Goal: Information Seeking & Learning: Check status

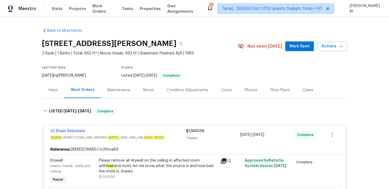
click at [98, 12] on div "Visits Projects Work Orders Tasks Properties Geo Assignments" at bounding box center [129, 8] width 155 height 11
click at [98, 9] on span "Work Orders" at bounding box center [103, 8] width 23 height 11
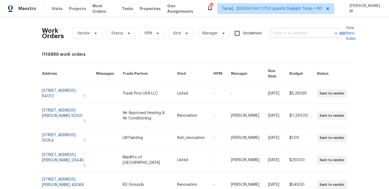
click at [282, 31] on input "text" at bounding box center [297, 33] width 54 height 8
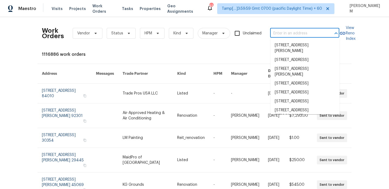
paste input "918 Clover Park Dr Clover, SC 29710"
type input "918 Clover Park Dr Clover, SC 29710"
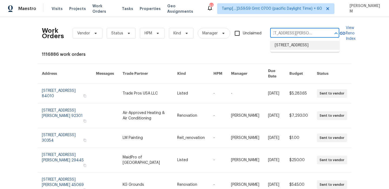
click at [295, 46] on li "918 Clover Park Dr, Clover, SC 29710" at bounding box center [304, 45] width 69 height 9
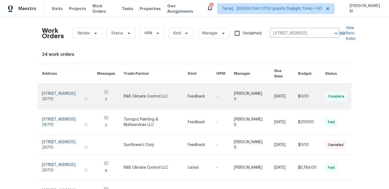
click at [216, 93] on td "-" at bounding box center [221, 96] width 18 height 26
click at [158, 92] on link at bounding box center [156, 95] width 64 height 25
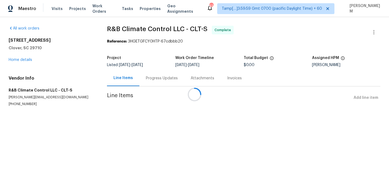
click at [22, 59] on div at bounding box center [194, 94] width 389 height 189
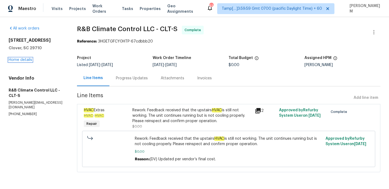
click at [22, 59] on link "Home details" at bounding box center [20, 60] width 23 height 4
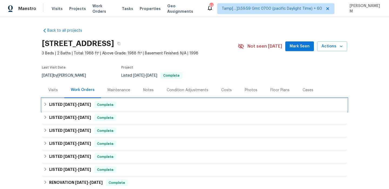
click at [148, 104] on div "LISTED 8/25/25 - 8/29/25 Complete" at bounding box center [194, 104] width 302 height 6
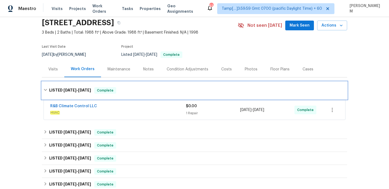
scroll to position [27, 0]
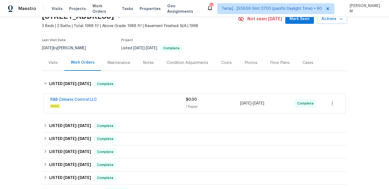
click at [142, 103] on span "HVAC" at bounding box center [118, 105] width 136 height 5
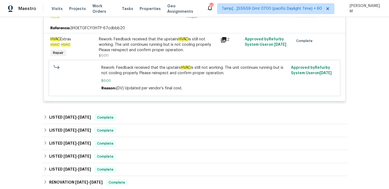
scroll to position [122, 0]
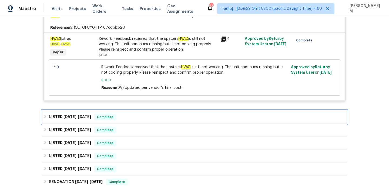
click at [136, 116] on div "LISTED 8/7/25 - 8/8/25 Complete" at bounding box center [194, 116] width 302 height 6
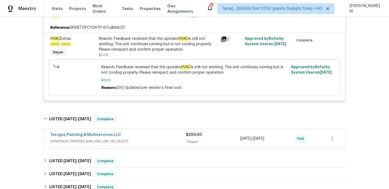
click at [147, 143] on span "HANDYMAN, PAINTING, BRN_AND_LRR, OD_SELECT" at bounding box center [118, 140] width 136 height 5
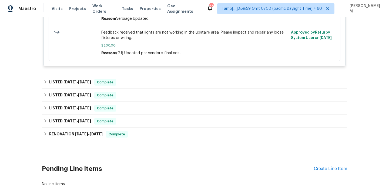
scroll to position [361, 0]
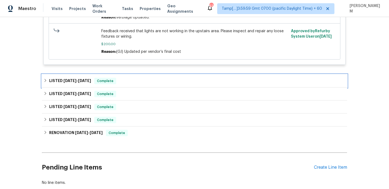
click at [125, 81] on div "LISTED 6/24/25 - 6/28/25 Complete" at bounding box center [194, 81] width 302 height 6
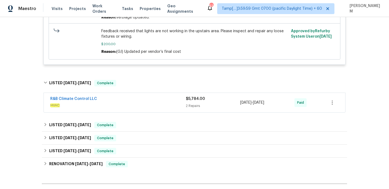
click at [130, 100] on div "R&B Climate Control LLC" at bounding box center [118, 99] width 136 height 6
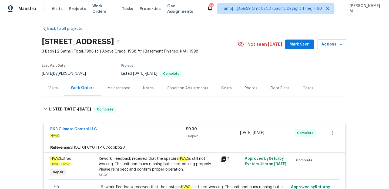
scroll to position [0, 0]
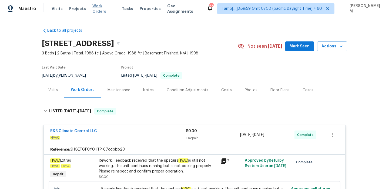
click at [104, 9] on span "Work Orders" at bounding box center [103, 8] width 23 height 11
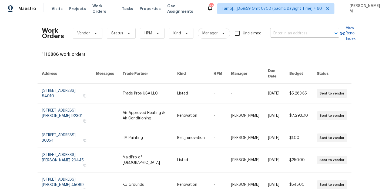
click at [280, 32] on input "text" at bounding box center [297, 33] width 54 height 8
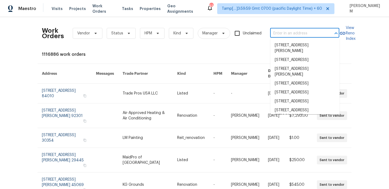
paste input "916 Dakota St SE Albuquerque, NM 87108"
type input "916 Dakota St SE Albuquerque, NM 87108"
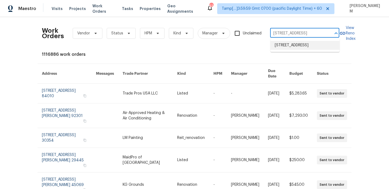
click at [289, 44] on li "916 Dakota St SE, Albuquerque, NM 87108" at bounding box center [304, 45] width 69 height 9
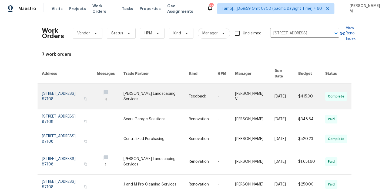
click at [188, 91] on td "Feedback" at bounding box center [198, 96] width 29 height 26
click at [187, 95] on link at bounding box center [155, 95] width 65 height 25
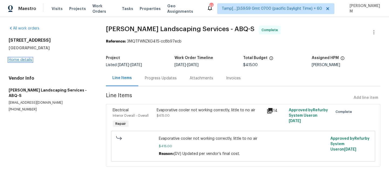
click at [16, 60] on link "Home details" at bounding box center [20, 60] width 23 height 4
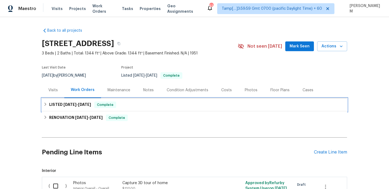
click at [210, 102] on div "LISTED 8/26/25 - 8/29/25 Complete" at bounding box center [194, 104] width 302 height 6
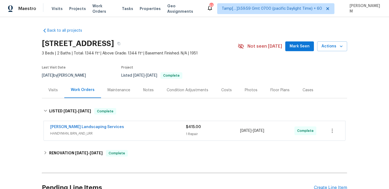
click at [210, 130] on div "$415.00 1 Repair" at bounding box center [213, 130] width 54 height 13
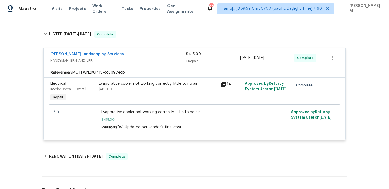
scroll to position [79, 0]
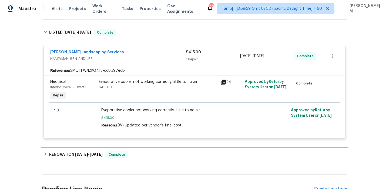
click at [154, 149] on div "RENOVATION 7/30/25 - 8/6/25 Complete" at bounding box center [194, 154] width 305 height 13
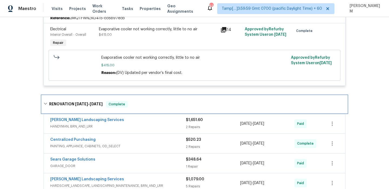
scroll to position [156, 0]
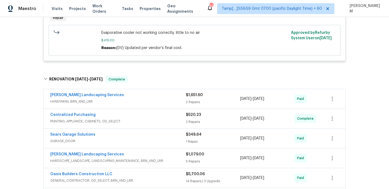
click at [146, 97] on div "Rodriguez Landscaping Services" at bounding box center [118, 95] width 136 height 6
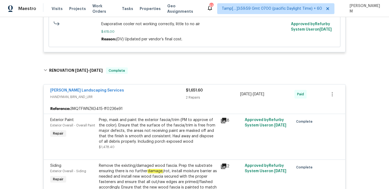
scroll to position [0, 0]
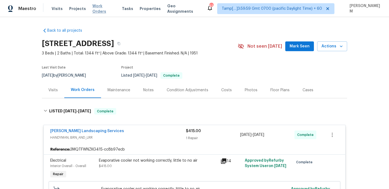
click at [99, 8] on span "Work Orders" at bounding box center [103, 8] width 23 height 11
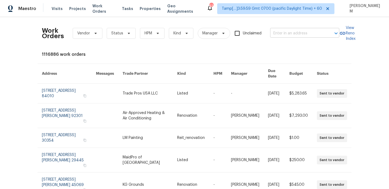
click at [282, 31] on input "text" at bounding box center [297, 33] width 54 height 8
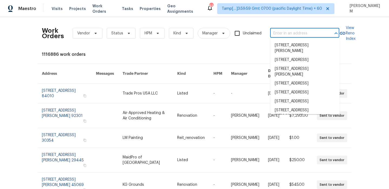
paste input "4609 Cottonwood Ln Gastonia, NC 28052"
type input "4609 Cottonwood Ln Gastonia, NC 28052"
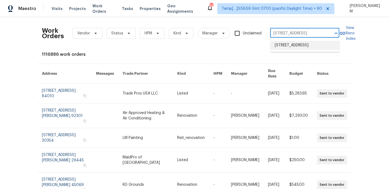
click at [294, 42] on li "4609 Cottonwood Ln, Gastonia, NC 28052" at bounding box center [304, 45] width 69 height 9
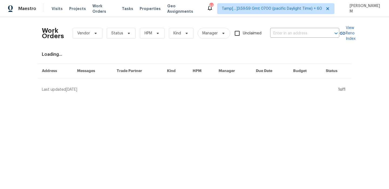
type input "4609 Cottonwood Ln, Gastonia, NC 28052"
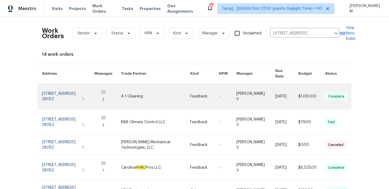
click at [215, 91] on link at bounding box center [204, 95] width 29 height 25
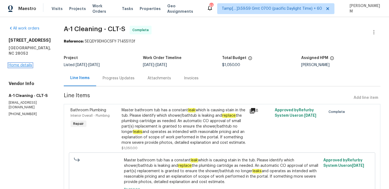
click at [19, 66] on link "Home details" at bounding box center [20, 65] width 23 height 4
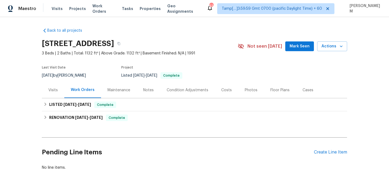
click at [158, 97] on div "Notes" at bounding box center [148, 90] width 23 height 16
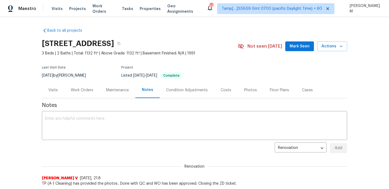
click at [50, 88] on div "Visits" at bounding box center [52, 89] width 9 height 5
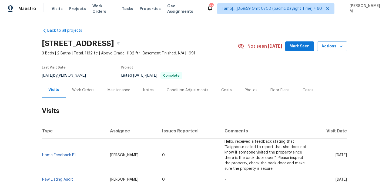
click at [86, 91] on div "Work Orders" at bounding box center [83, 89] width 22 height 5
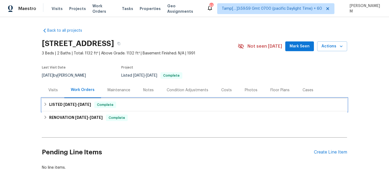
click at [132, 105] on div "LISTED 8/12/25 - 8/29/25 Complete" at bounding box center [194, 104] width 302 height 6
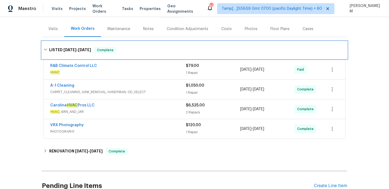
scroll to position [66, 0]
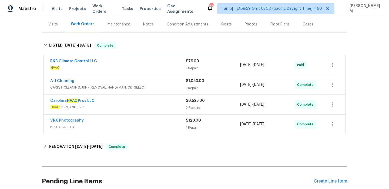
click at [130, 69] on span "HVAC" at bounding box center [118, 67] width 136 height 5
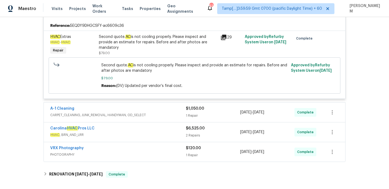
scroll to position [125, 0]
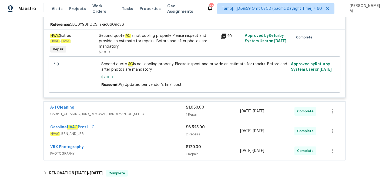
click at [150, 108] on div "A-1 Cleaning" at bounding box center [118, 108] width 136 height 6
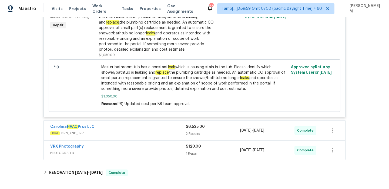
scroll to position [248, 0]
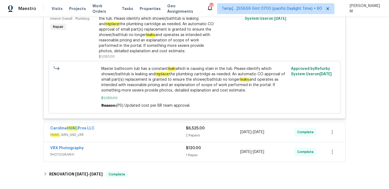
click at [167, 129] on div "Carolina HVAC Pros LLC" at bounding box center [118, 128] width 136 height 6
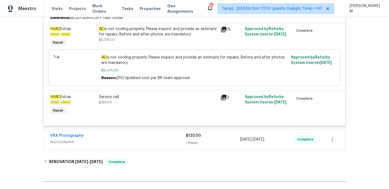
scroll to position [383, 0]
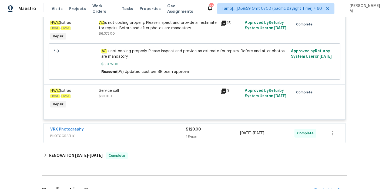
click at [170, 134] on span "PHOTOGRAPHY" at bounding box center [118, 135] width 136 height 5
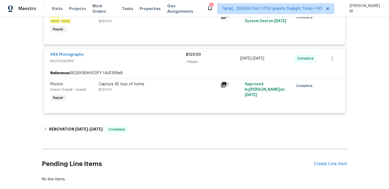
scroll to position [459, 0]
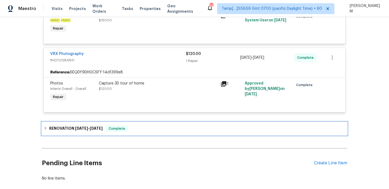
click at [103, 130] on span "8/19/25" at bounding box center [96, 128] width 13 height 4
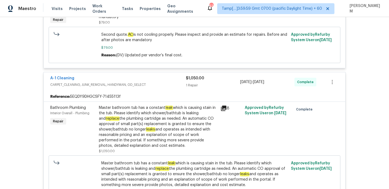
scroll to position [154, 0]
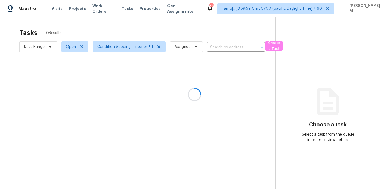
click at [56, 9] on div at bounding box center [194, 94] width 389 height 189
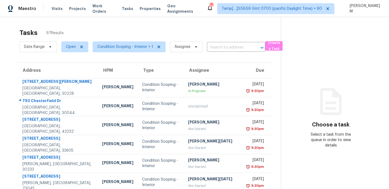
click at [56, 9] on span "Visits" at bounding box center [57, 8] width 11 height 5
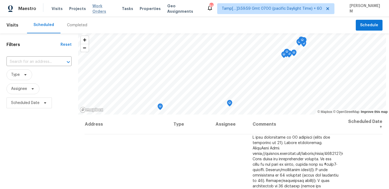
click at [108, 9] on span "Work Orders" at bounding box center [103, 8] width 23 height 11
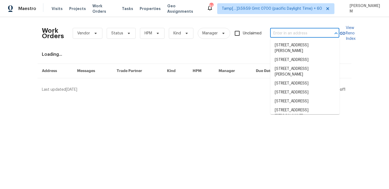
click at [297, 35] on input "text" at bounding box center [297, 33] width 54 height 8
paste input "[STREET_ADDRESS][US_STATE]"
type input "[STREET_ADDRESS][US_STATE]"
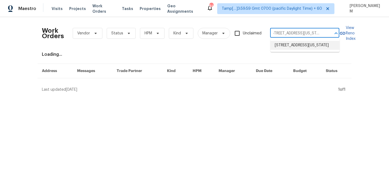
click at [297, 49] on li "[STREET_ADDRESS][US_STATE]" at bounding box center [304, 45] width 69 height 9
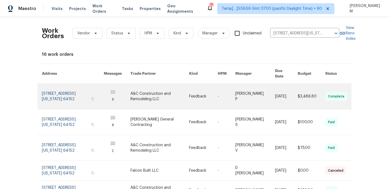
click at [164, 90] on link at bounding box center [159, 95] width 59 height 25
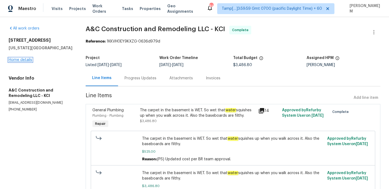
click at [26, 60] on link "Home details" at bounding box center [20, 60] width 23 height 4
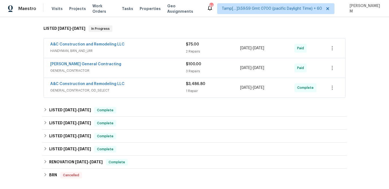
scroll to position [70, 0]
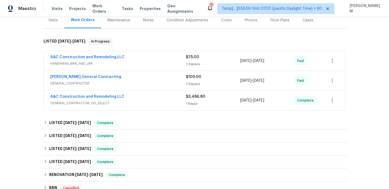
click at [140, 60] on div "A&C Construction and Remodeling LLC" at bounding box center [118, 57] width 136 height 6
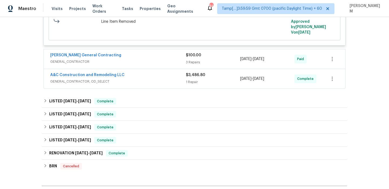
scroll to position [208, 0]
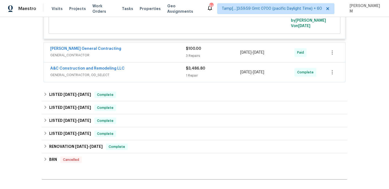
click at [158, 56] on span "GENERAL_CONTRACTOR" at bounding box center [118, 54] width 136 height 5
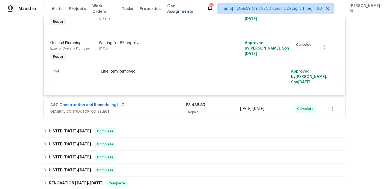
scroll to position [371, 0]
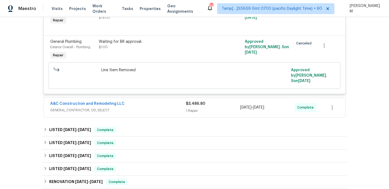
click at [159, 107] on span "GENERAL_CONTRACTOR, OD_SELECT" at bounding box center [118, 109] width 136 height 5
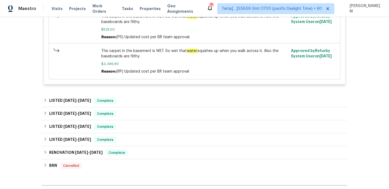
scroll to position [522, 0]
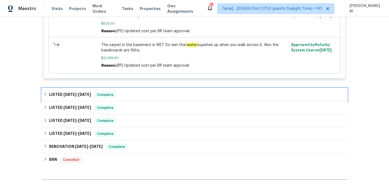
click at [152, 91] on div "LISTED [DATE] - [DATE] Complete" at bounding box center [194, 94] width 302 height 6
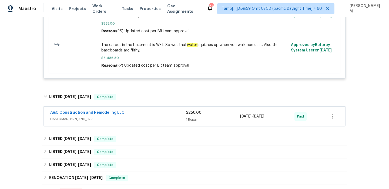
click at [166, 116] on span "HANDYMAN, BRN_AND_LRR" at bounding box center [118, 118] width 136 height 5
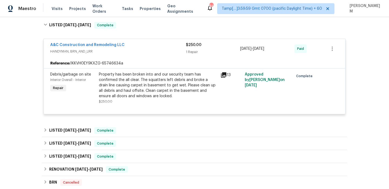
scroll to position [598, 0]
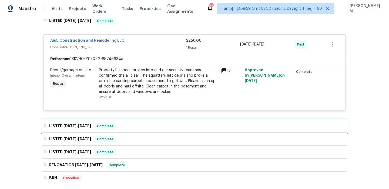
click at [146, 123] on div "LISTED [DATE] - [DATE] Complete" at bounding box center [194, 126] width 302 height 6
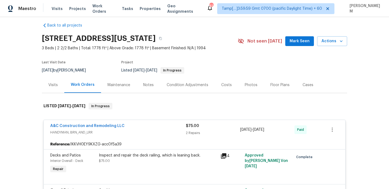
scroll to position [0, 0]
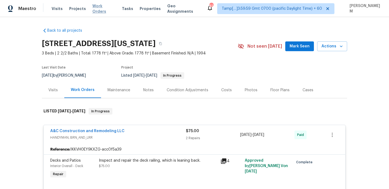
click at [100, 11] on span "Work Orders" at bounding box center [103, 8] width 23 height 11
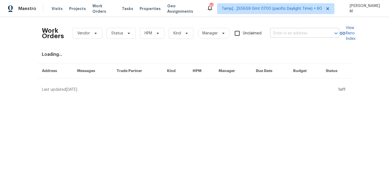
click at [280, 31] on input "text" at bounding box center [297, 33] width 54 height 8
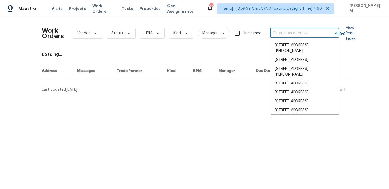
paste input "[STREET_ADDRESS][PERSON_NAME][PERSON_NAME]"
type input "[STREET_ADDRESS][PERSON_NAME][PERSON_NAME]"
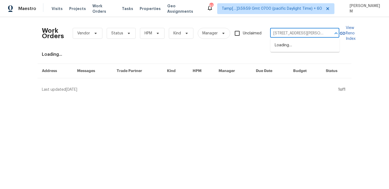
scroll to position [0, 28]
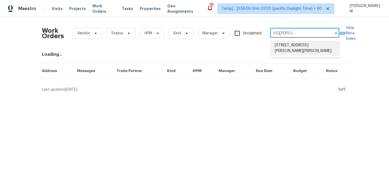
click at [295, 46] on li "[STREET_ADDRESS][PERSON_NAME][PERSON_NAME]" at bounding box center [304, 48] width 69 height 15
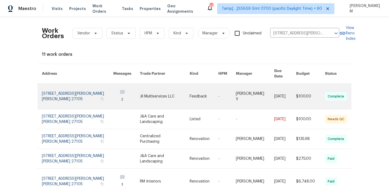
click at [207, 89] on link at bounding box center [204, 95] width 29 height 25
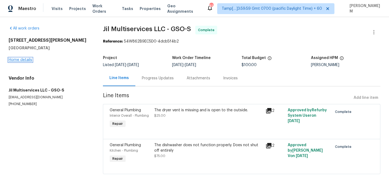
click at [22, 59] on link "Home details" at bounding box center [20, 60] width 23 height 4
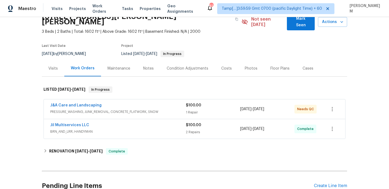
scroll to position [33, 0]
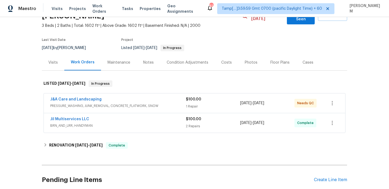
click at [156, 96] on div "J&A Care and Landscaping" at bounding box center [118, 99] width 136 height 6
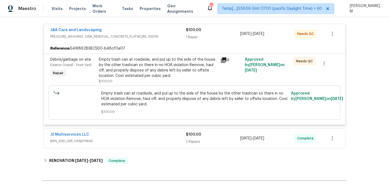
scroll to position [115, 0]
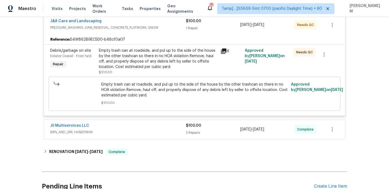
click at [156, 129] on span "BRN_AND_LRR, HANDYMAN" at bounding box center [118, 131] width 136 height 5
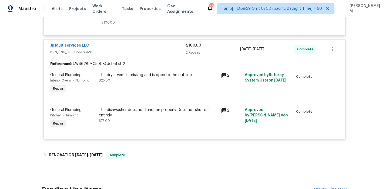
scroll to position [205, 0]
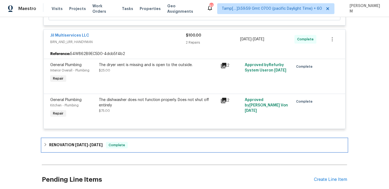
click at [165, 142] on div "RENOVATION [DATE] - [DATE] Complete" at bounding box center [194, 145] width 302 height 6
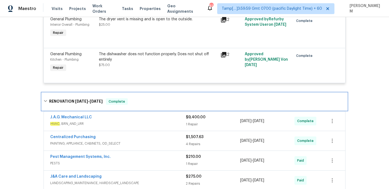
scroll to position [254, 0]
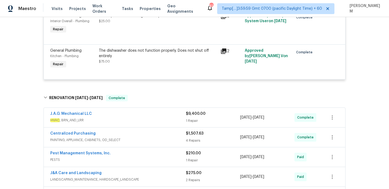
click at [146, 117] on span "HVAC , BRN_AND_LRR" at bounding box center [118, 119] width 136 height 5
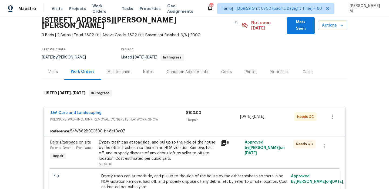
scroll to position [25, 0]
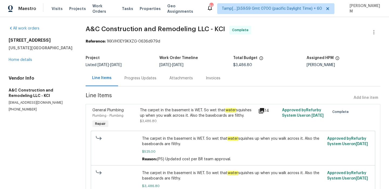
click at [142, 81] on div "Progress Updates" at bounding box center [140, 78] width 45 height 16
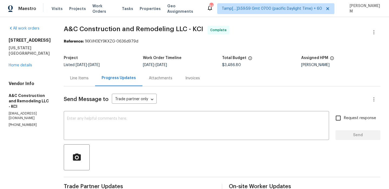
click at [89, 78] on div "Line Items" at bounding box center [79, 77] width 18 height 5
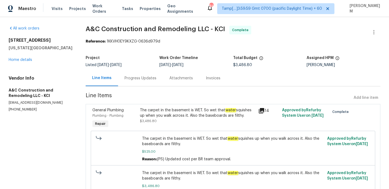
click at [197, 117] on div "The carpet in the basement is WET. So wet that water squishes up when you walk …" at bounding box center [197, 112] width 115 height 11
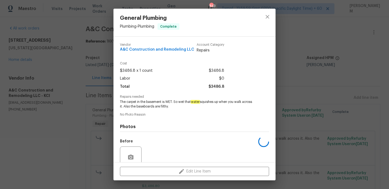
scroll to position [46, 0]
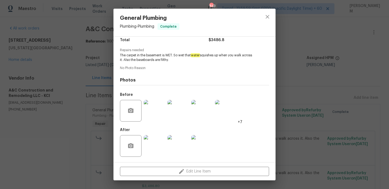
click at [153, 111] on img at bounding box center [155, 111] width 22 height 22
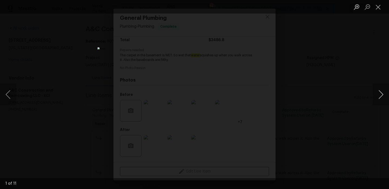
click at [381, 99] on button "Next image" at bounding box center [381, 94] width 16 height 22
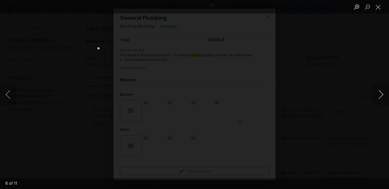
click at [381, 99] on button "Next image" at bounding box center [381, 94] width 16 height 22
click at [377, 8] on button "Close lightbox" at bounding box center [378, 6] width 11 height 9
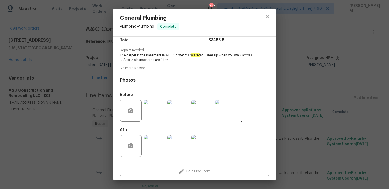
click at [152, 140] on img at bounding box center [155, 146] width 22 height 22
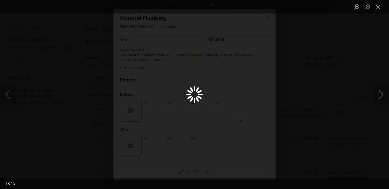
click at [384, 95] on button "Next image" at bounding box center [381, 94] width 16 height 22
click at [378, 8] on button "Close lightbox" at bounding box center [378, 6] width 11 height 9
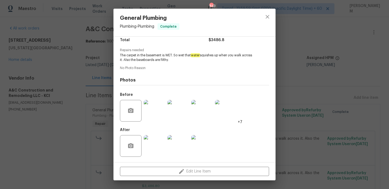
click at [73, 77] on div "General Plumbing Plumbing - Plumbing Complete Vendor A&C Construction and Remod…" at bounding box center [194, 94] width 389 height 189
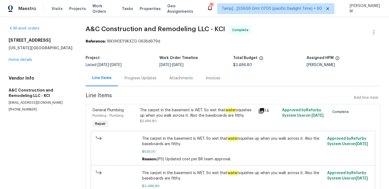
scroll to position [33, 0]
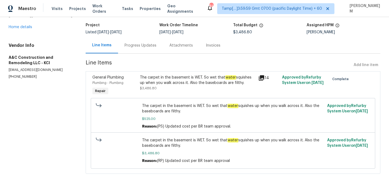
click at [125, 44] on div "Progress Updates" at bounding box center [141, 45] width 32 height 5
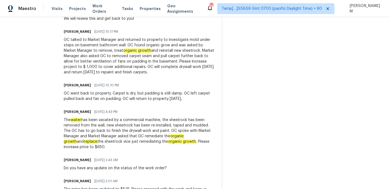
scroll to position [363, 0]
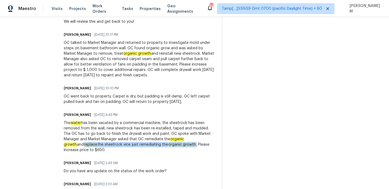
drag, startPoint x: 72, startPoint y: 144, endPoint x: 187, endPoint y: 145, distance: 115.3
click at [187, 145] on div "All work orders 8226 NW 82nd Ct Kansas City, MO 64152 Home details Vendor Info …" at bounding box center [194, 54] width 389 height 800
copy div "replace the sheetrock vice just remediating the organic growth ."
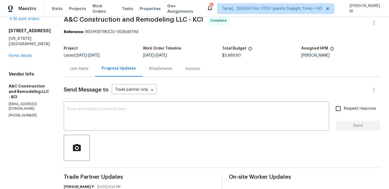
scroll to position [0, 0]
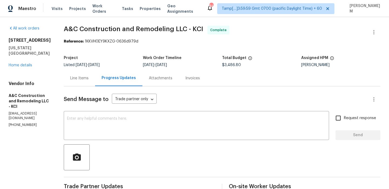
click at [86, 78] on div "Line Items" at bounding box center [79, 77] width 18 height 5
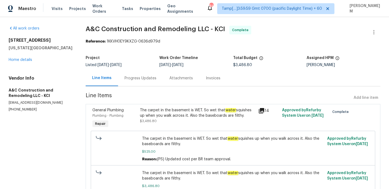
scroll to position [33, 0]
